Goal: Task Accomplishment & Management: Use online tool/utility

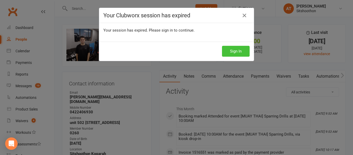
click at [236, 53] on button "Sign In" at bounding box center [236, 51] width 28 height 11
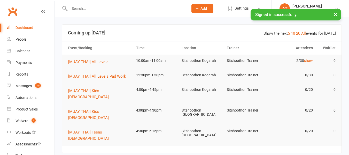
click at [78, 10] on input "text" at bounding box center [126, 8] width 117 height 7
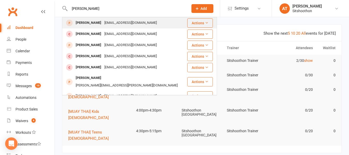
type input "[PERSON_NAME]"
click at [116, 22] on div "[EMAIL_ADDRESS][DOMAIN_NAME]" at bounding box center [131, 22] width 56 height 7
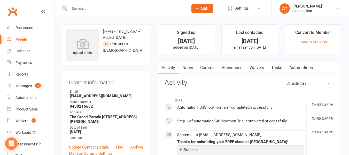
click at [97, 12] on div at bounding box center [123, 8] width 123 height 17
click at [98, 9] on input "text" at bounding box center [126, 8] width 117 height 7
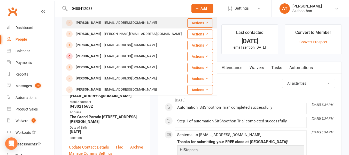
type input "0488412033"
click at [119, 20] on div "[EMAIL_ADDRESS][DOMAIN_NAME]" at bounding box center [131, 22] width 56 height 7
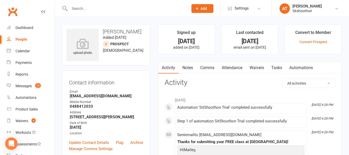
click at [110, 5] on input "text" at bounding box center [126, 8] width 117 height 7
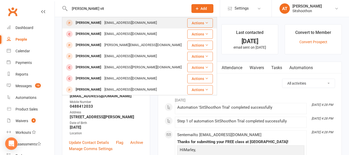
type input "[PERSON_NAME] vit"
click at [105, 22] on div "[EMAIL_ADDRESS][DOMAIN_NAME]" at bounding box center [131, 22] width 56 height 7
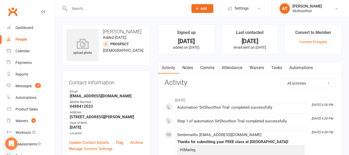
click at [91, 8] on input "text" at bounding box center [126, 8] width 117 height 7
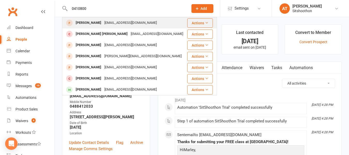
type input "0410800"
click at [103, 22] on div "[EMAIL_ADDRESS][DOMAIN_NAME]" at bounding box center [131, 22] width 56 height 7
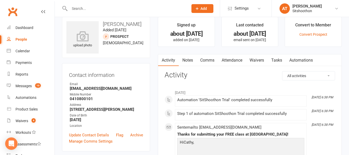
scroll to position [8, 0]
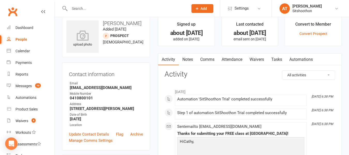
click at [104, 10] on input "text" at bounding box center [126, 8] width 117 height 7
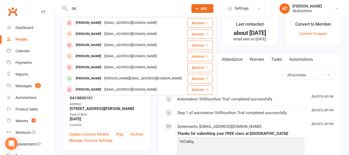
type input "0"
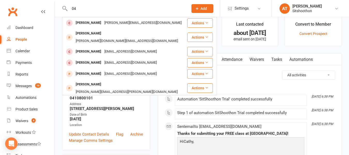
type input "0"
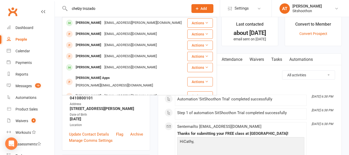
type input "chelzy trozado"
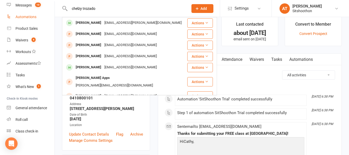
scroll to position [82, 0]
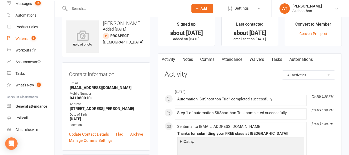
click at [18, 41] on link "Waivers 4" at bounding box center [31, 39] width 48 height 12
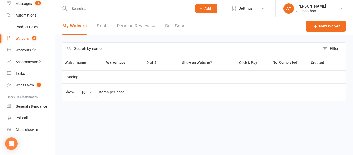
select select "100"
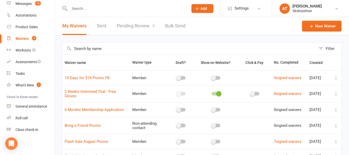
click at [145, 24] on link "Pending Review 4" at bounding box center [136, 26] width 38 height 18
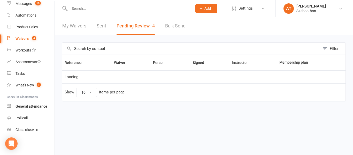
select select "25"
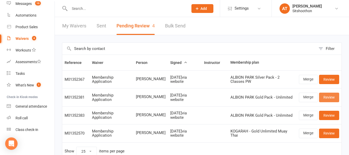
click at [326, 96] on link "Review" at bounding box center [329, 96] width 20 height 9
